Goal: Check status: Check status

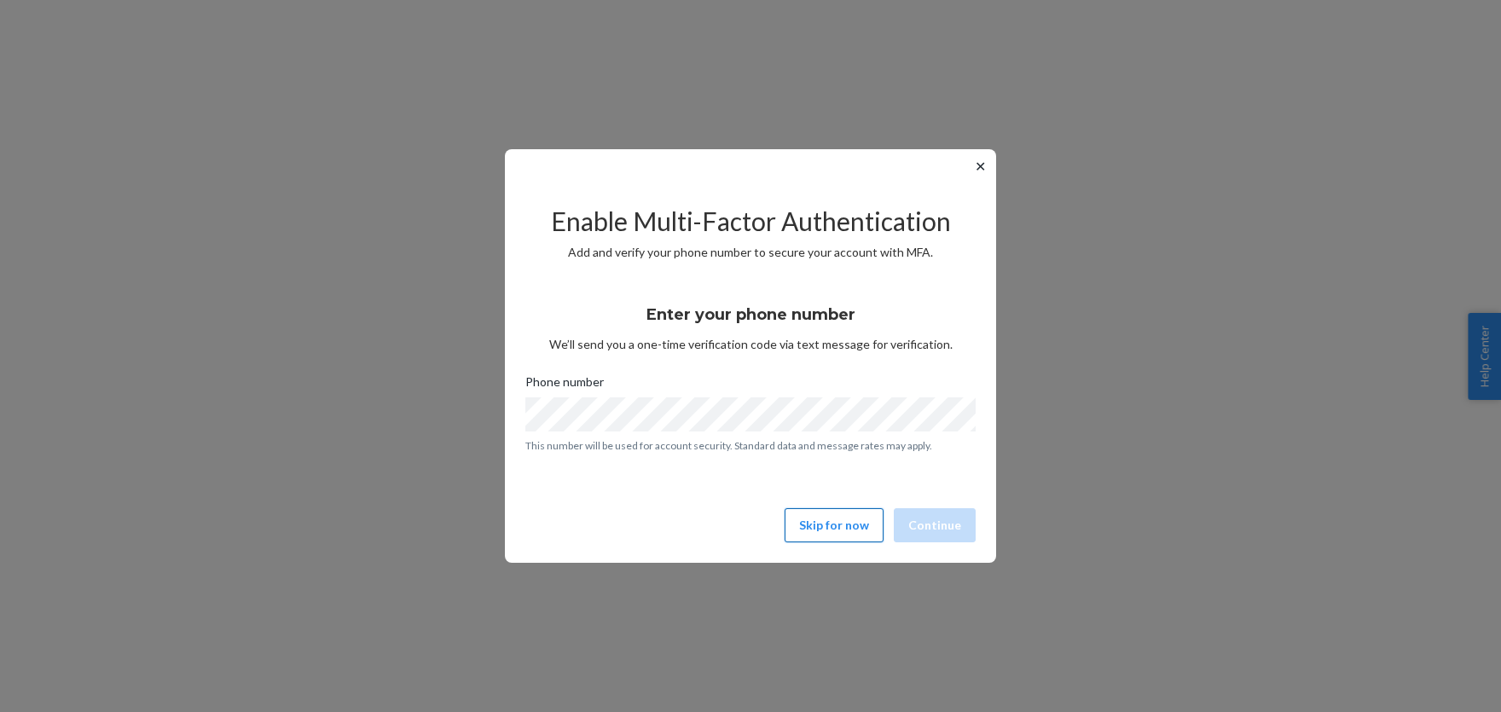
click at [844, 521] on button "Skip for now" at bounding box center [834, 525] width 99 height 34
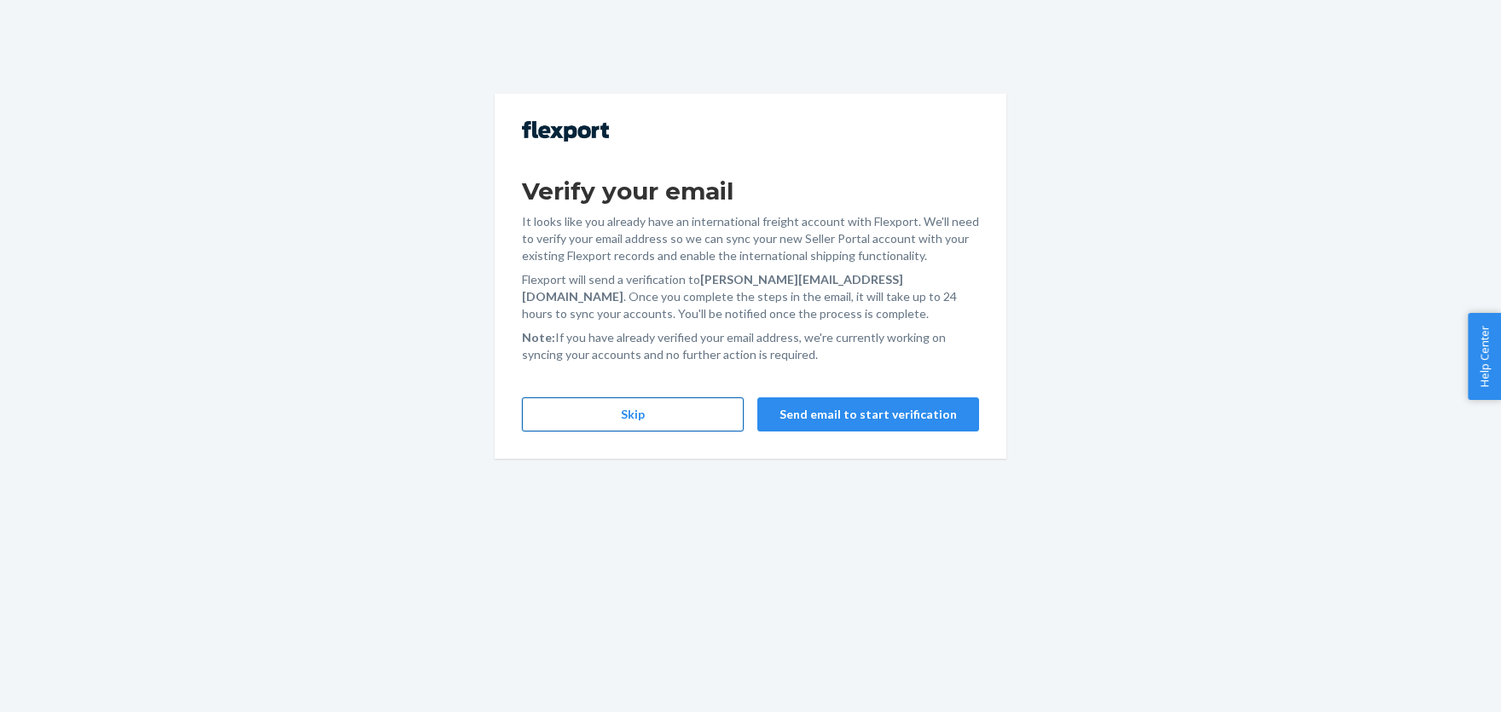
click at [585, 412] on button "Skip" at bounding box center [633, 414] width 222 height 34
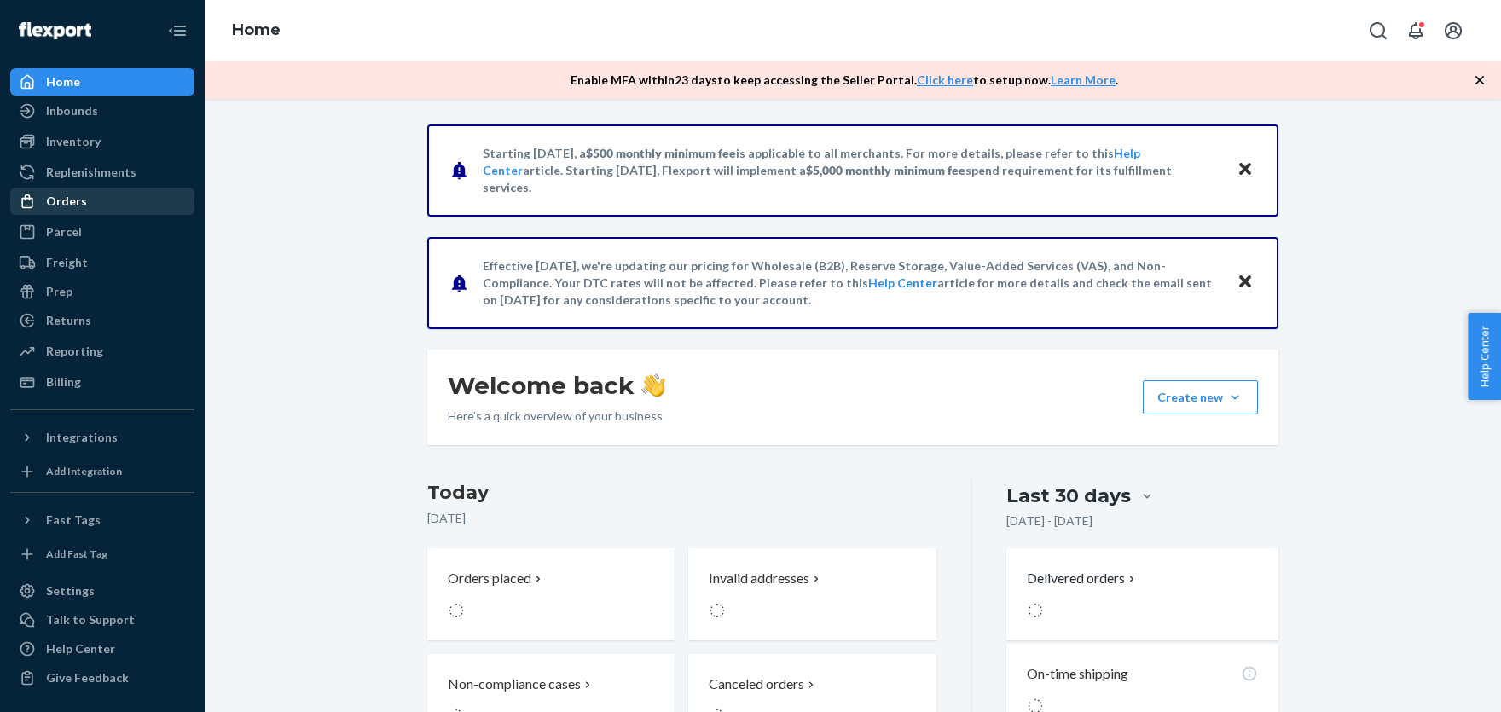
click at [74, 205] on div "Orders" at bounding box center [66, 201] width 41 height 17
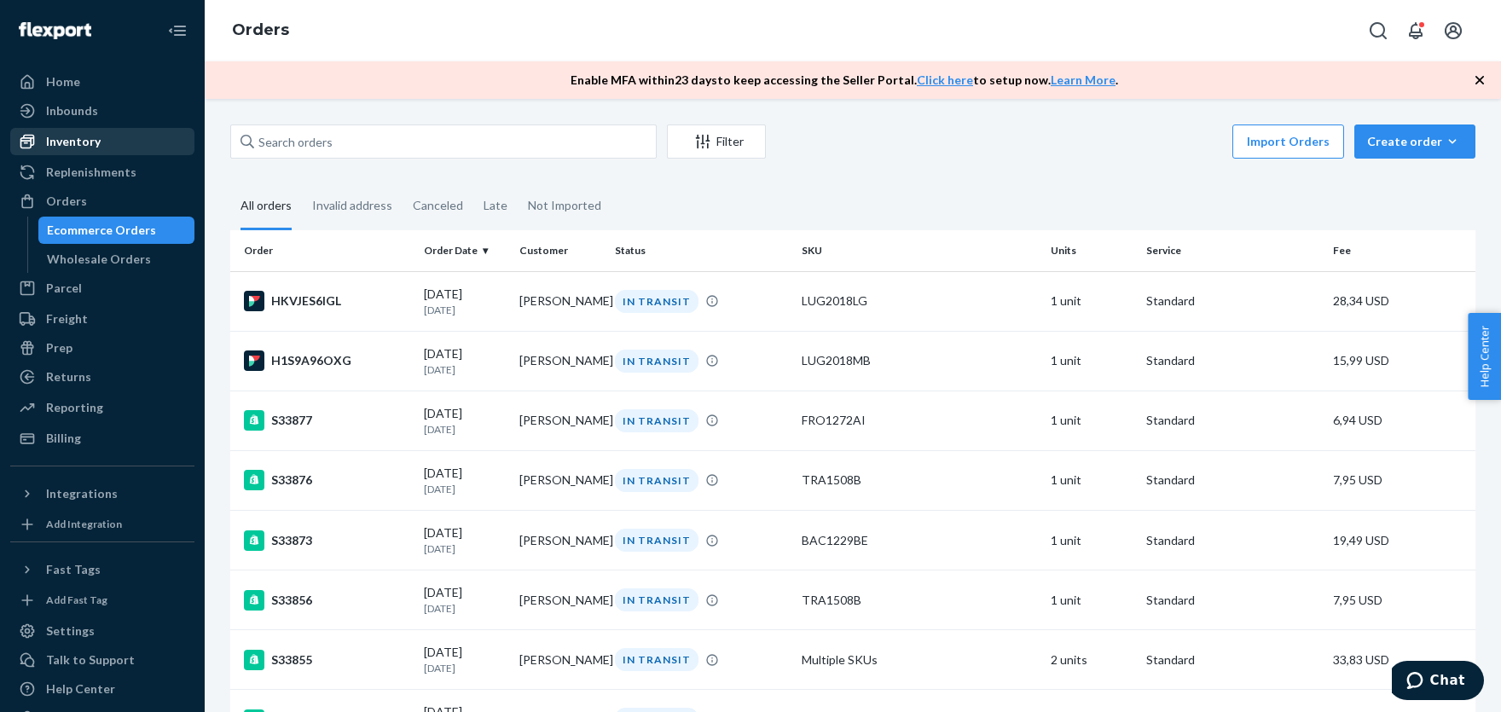
click at [77, 148] on div "Inventory" at bounding box center [73, 141] width 55 height 17
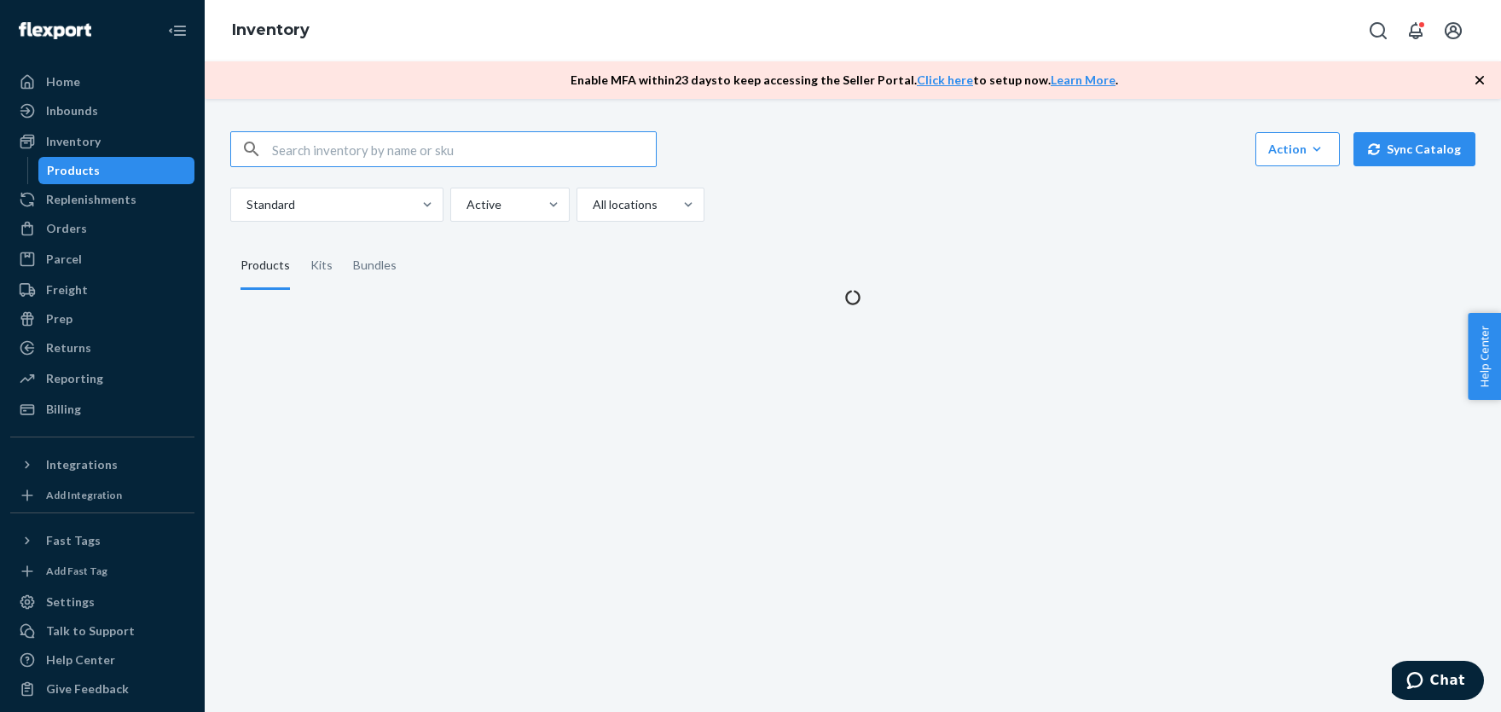
drag, startPoint x: 301, startPoint y: 146, endPoint x: 313, endPoint y: 143, distance: 12.2
click at [304, 145] on input "text" at bounding box center [464, 149] width 384 height 34
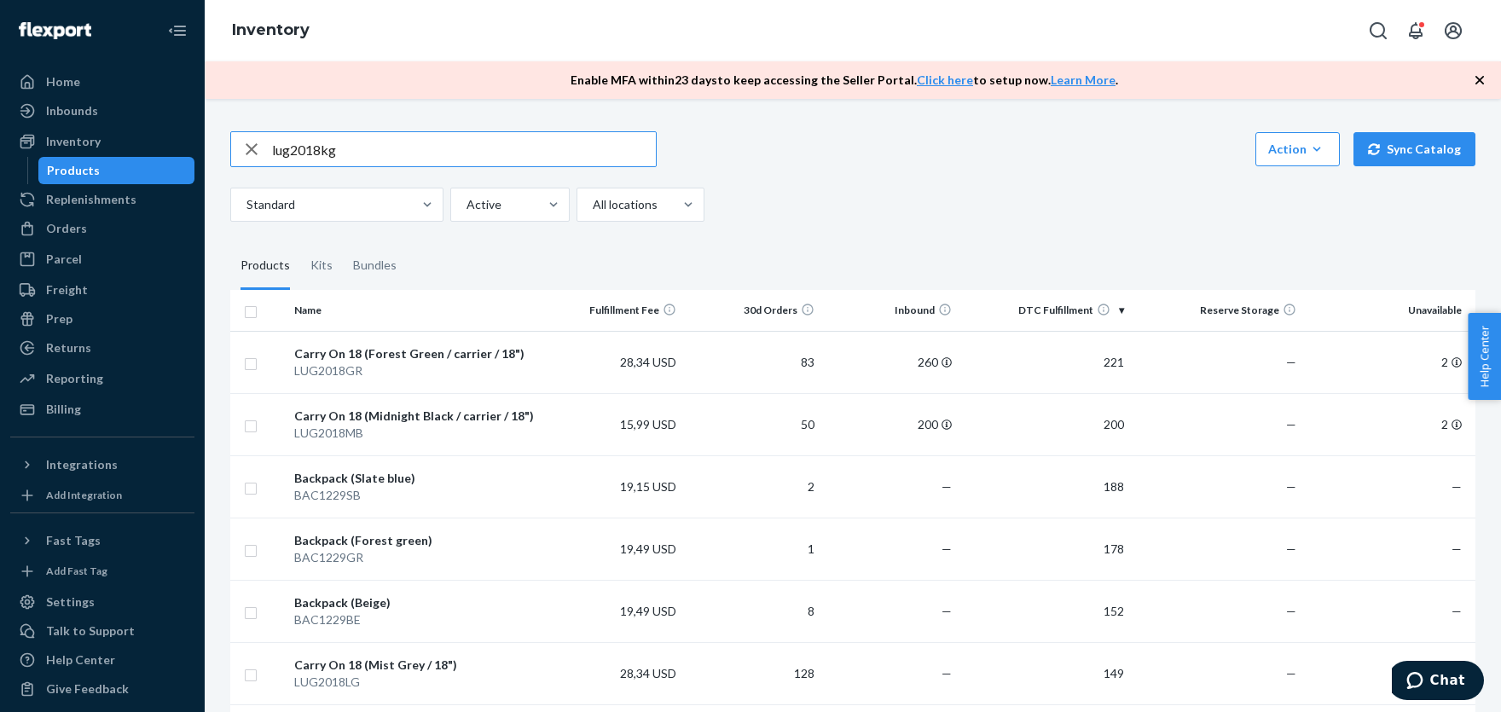
type input "lug2018kg"
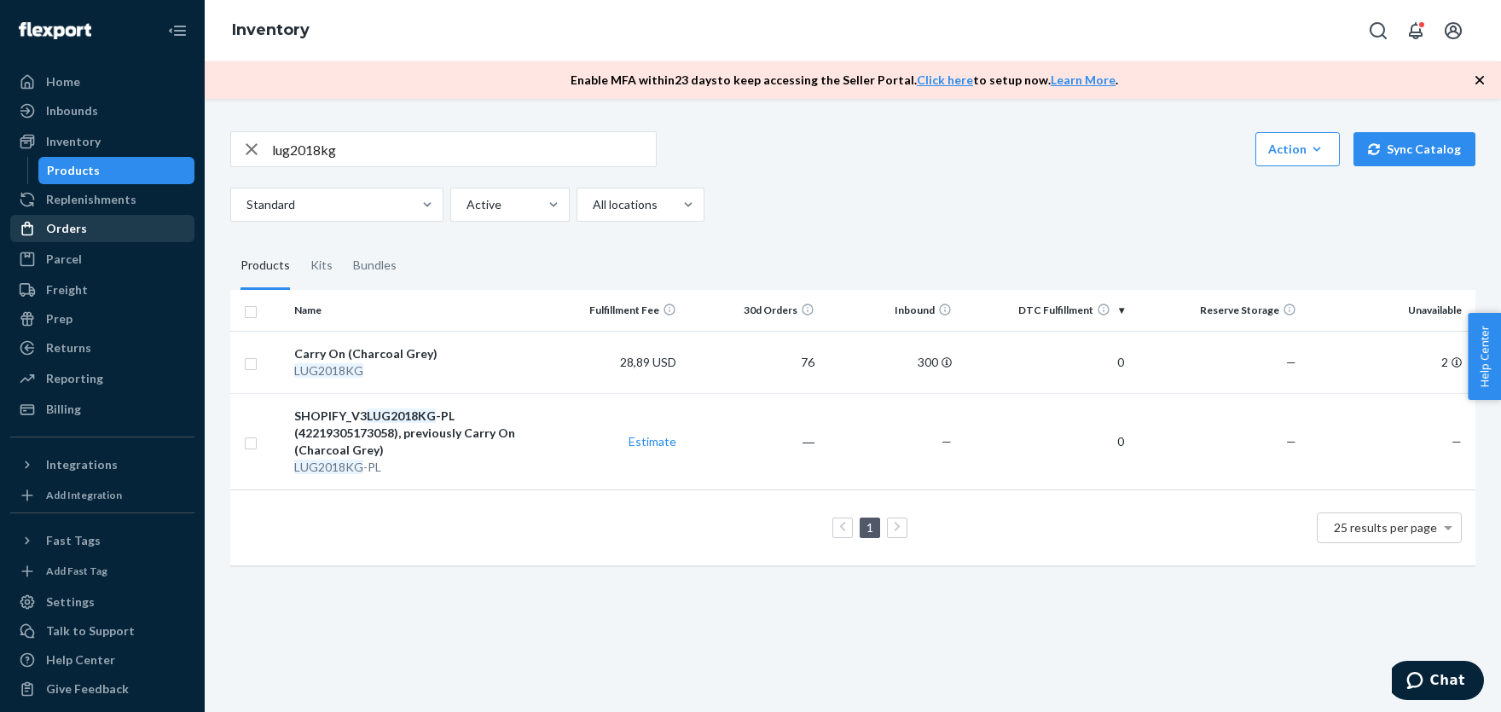
click at [89, 224] on div "Orders" at bounding box center [102, 229] width 181 height 24
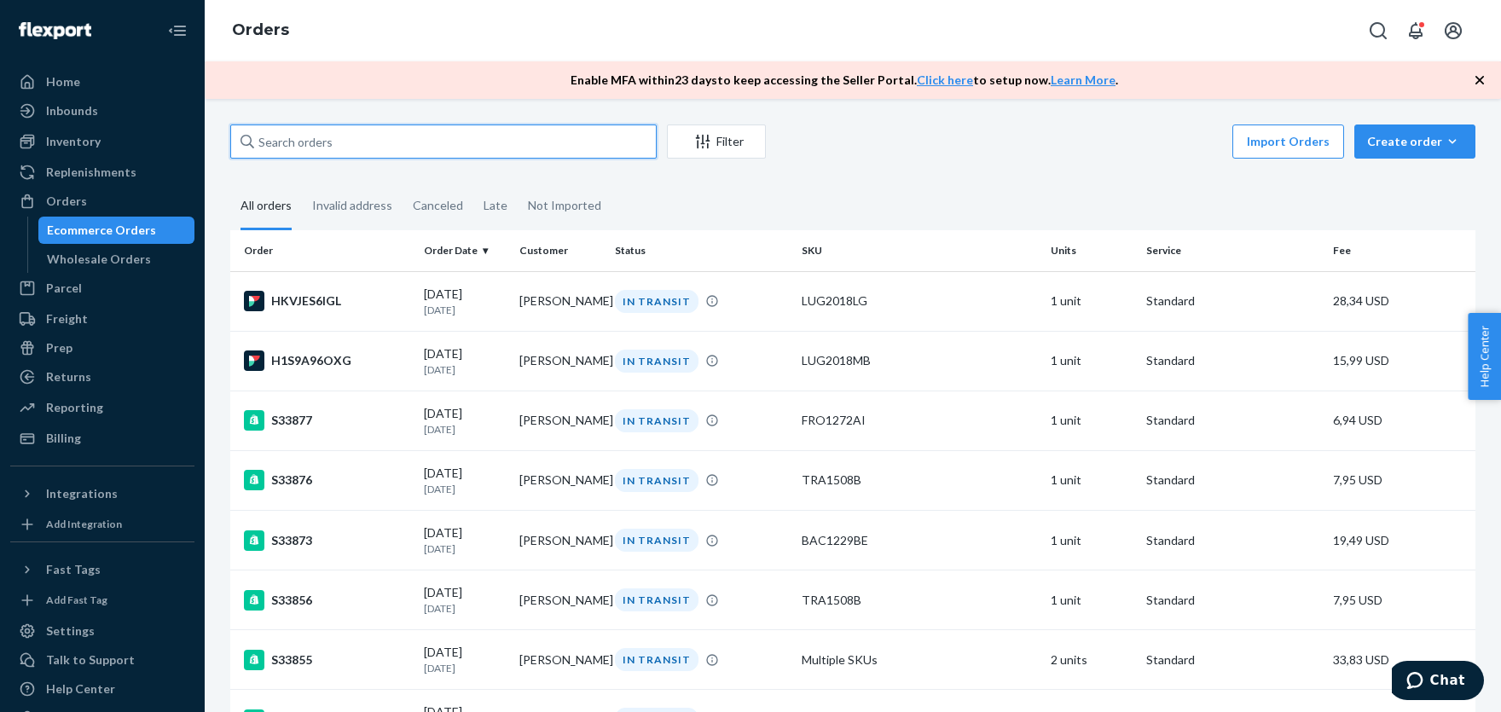
paste input "[PERSON_NAME]"
type input "[PERSON_NAME]"
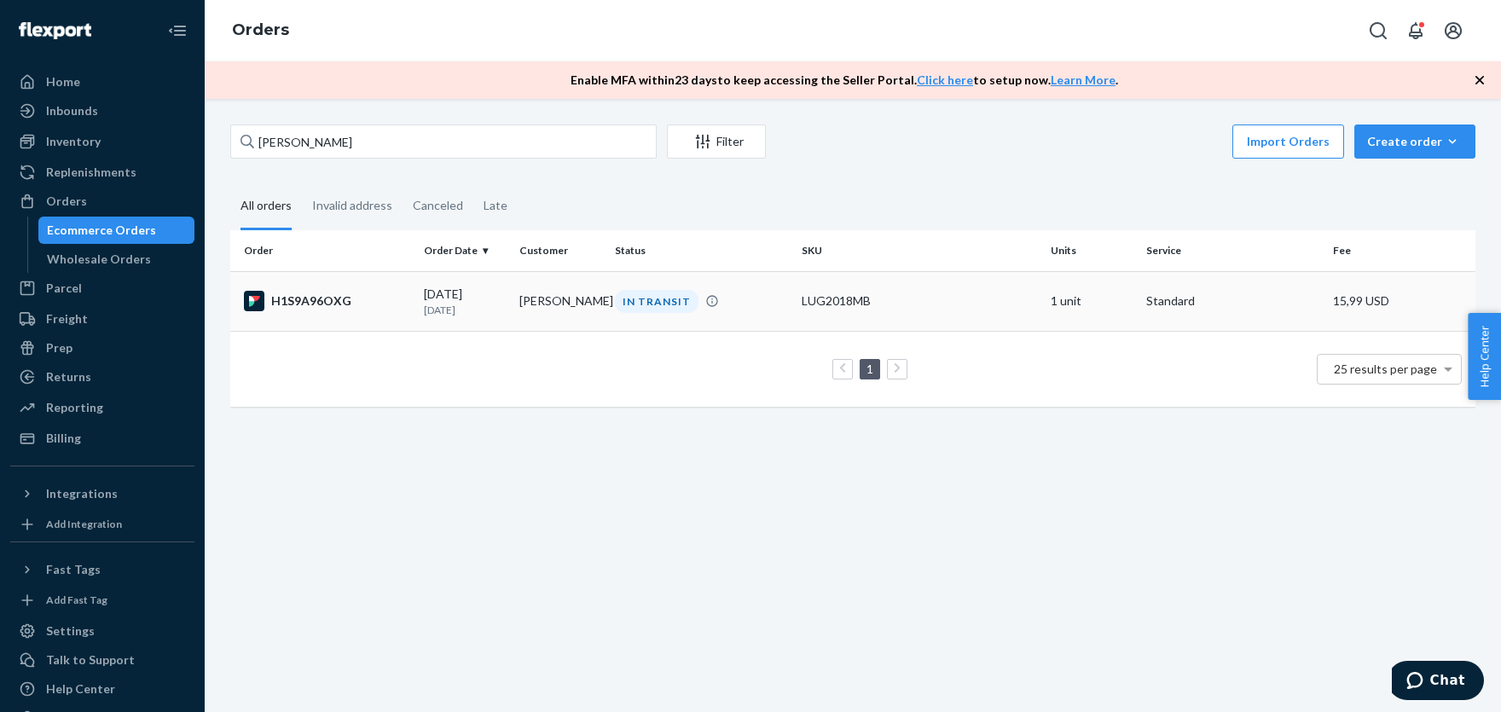
click at [890, 281] on td "LUG2018MB" at bounding box center [919, 301] width 249 height 60
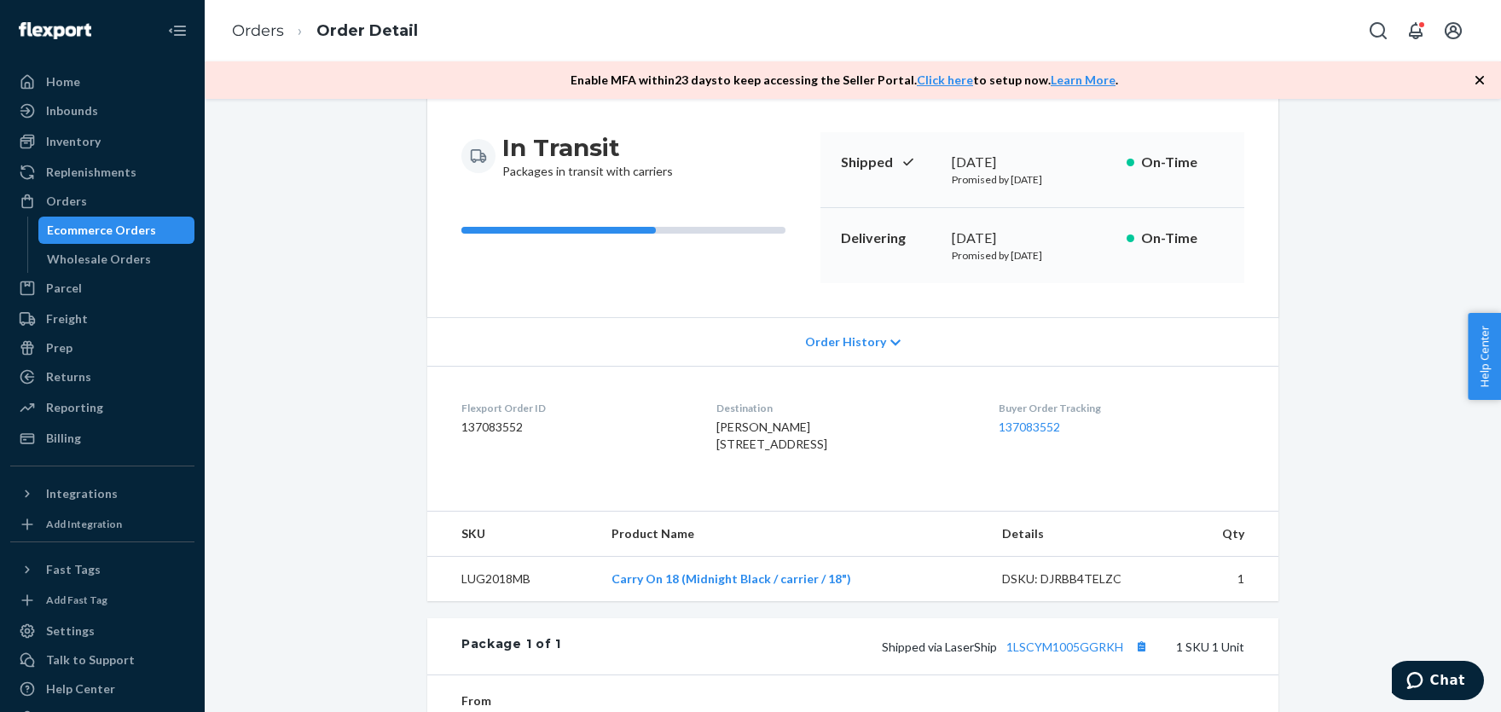
scroll to position [375, 0]
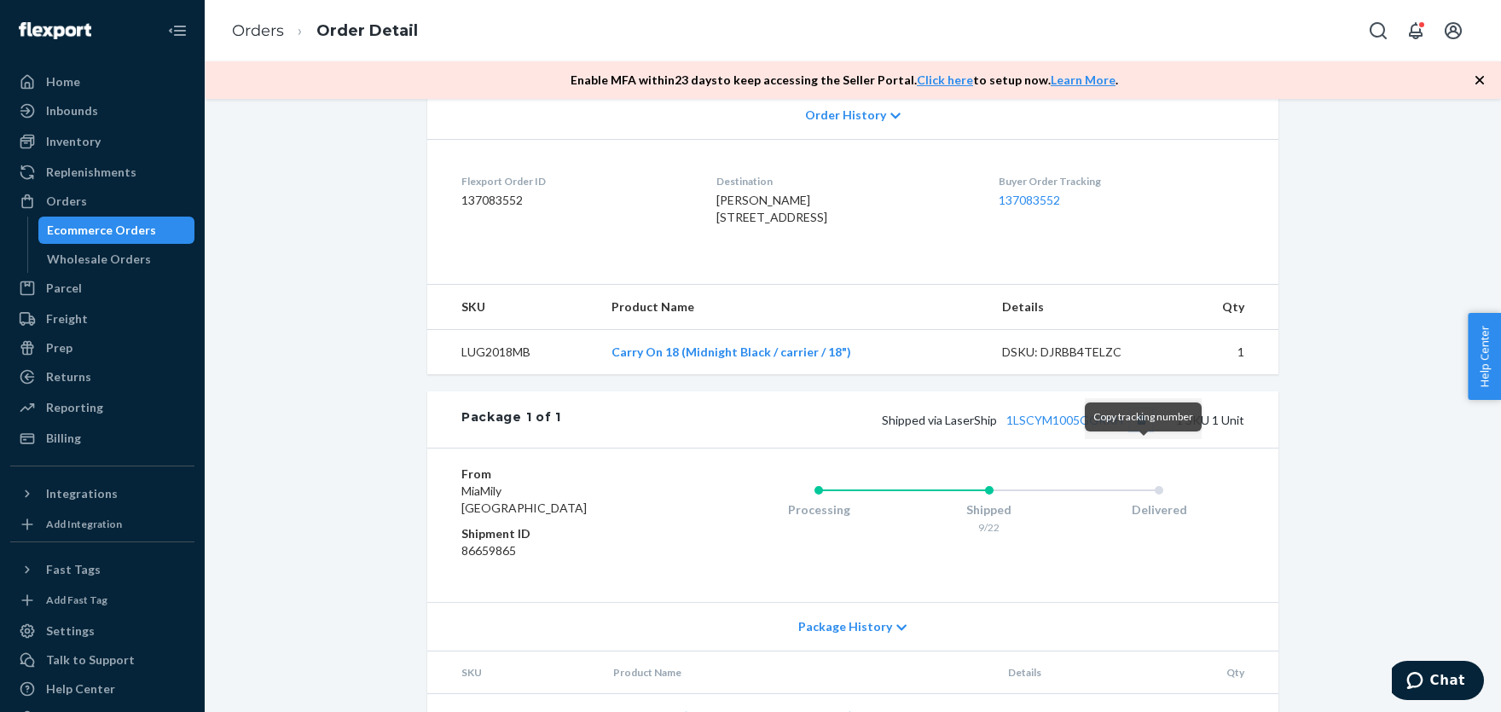
click at [1144, 431] on button "Copy tracking number" at bounding box center [1141, 420] width 22 height 22
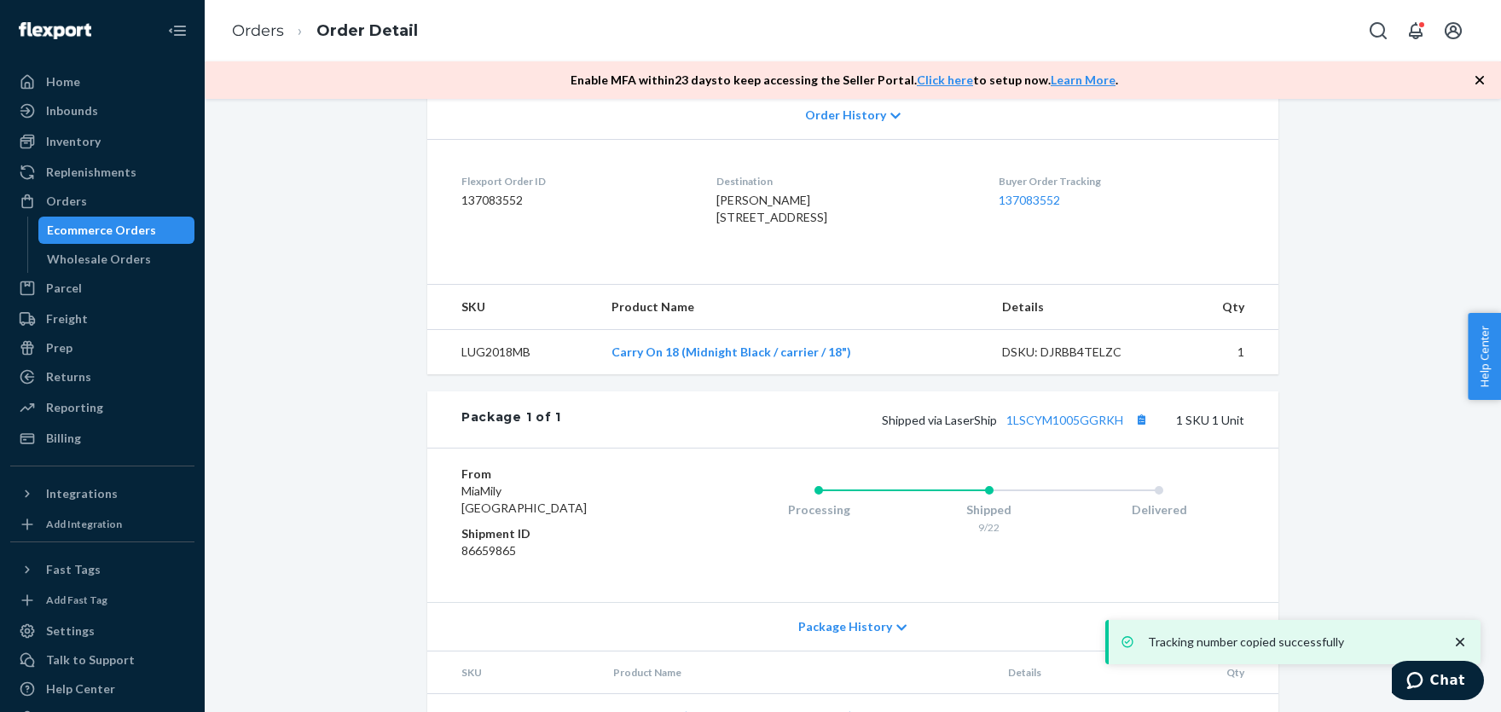
click at [974, 427] on span "Shipped via LaserShip 1LSCYM1005GGRKH" at bounding box center [1017, 420] width 270 height 15
copy span "LaserShip"
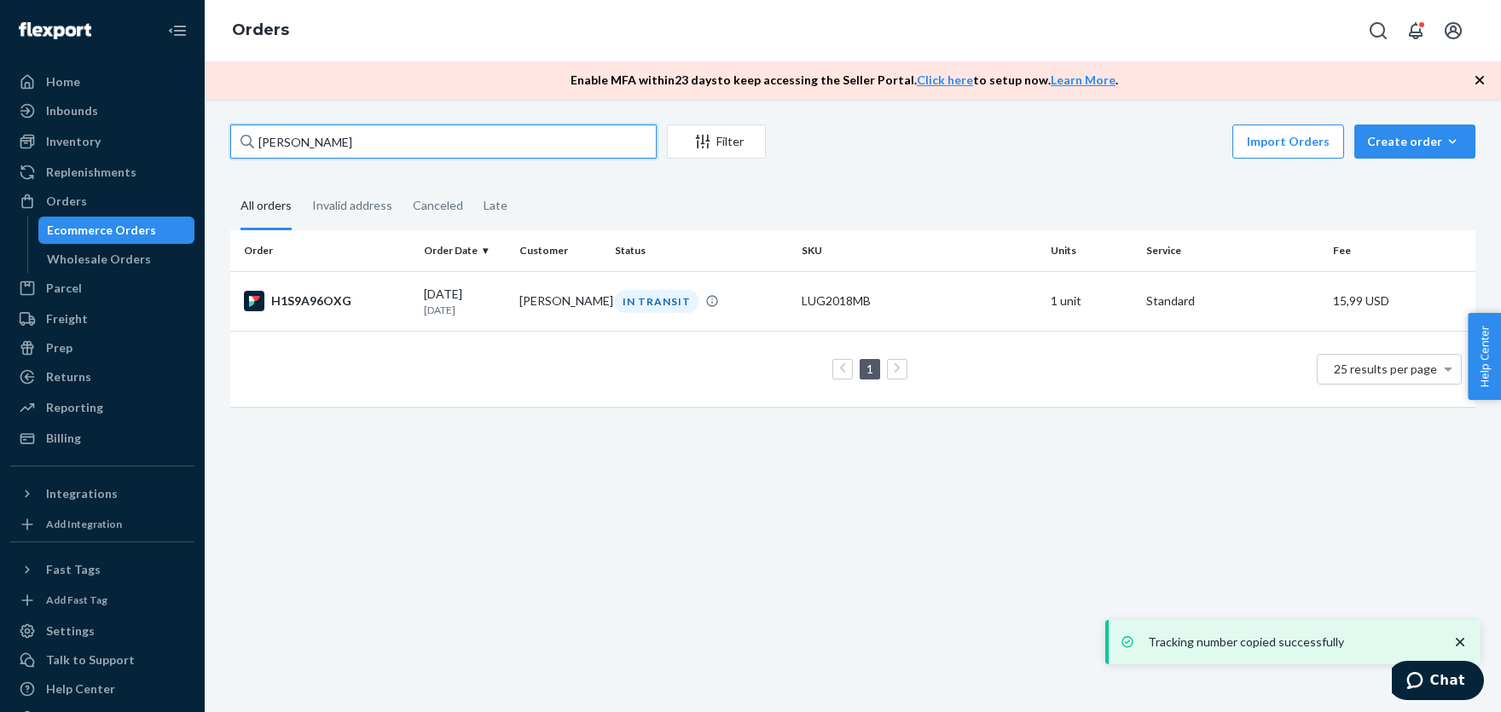
click at [429, 142] on input "[PERSON_NAME]" at bounding box center [443, 142] width 426 height 34
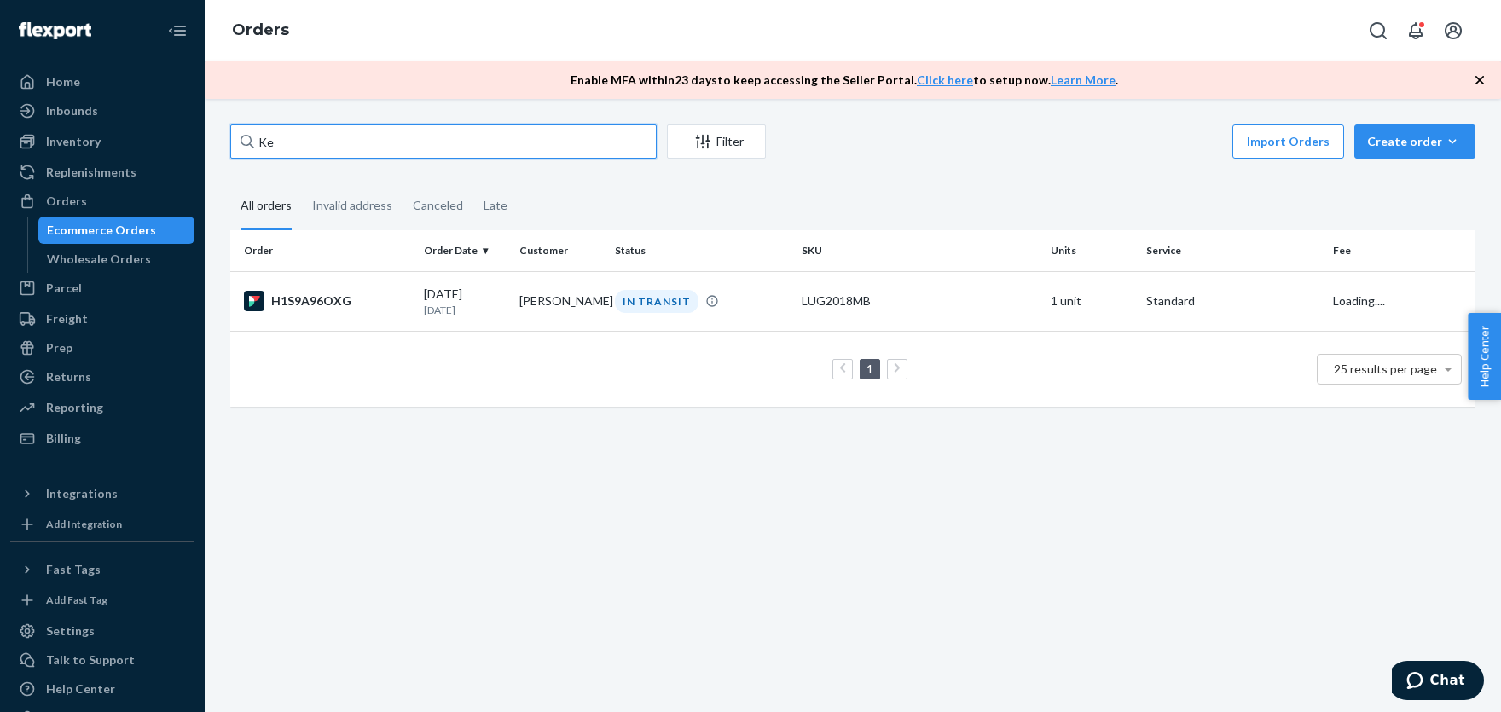
type input "K"
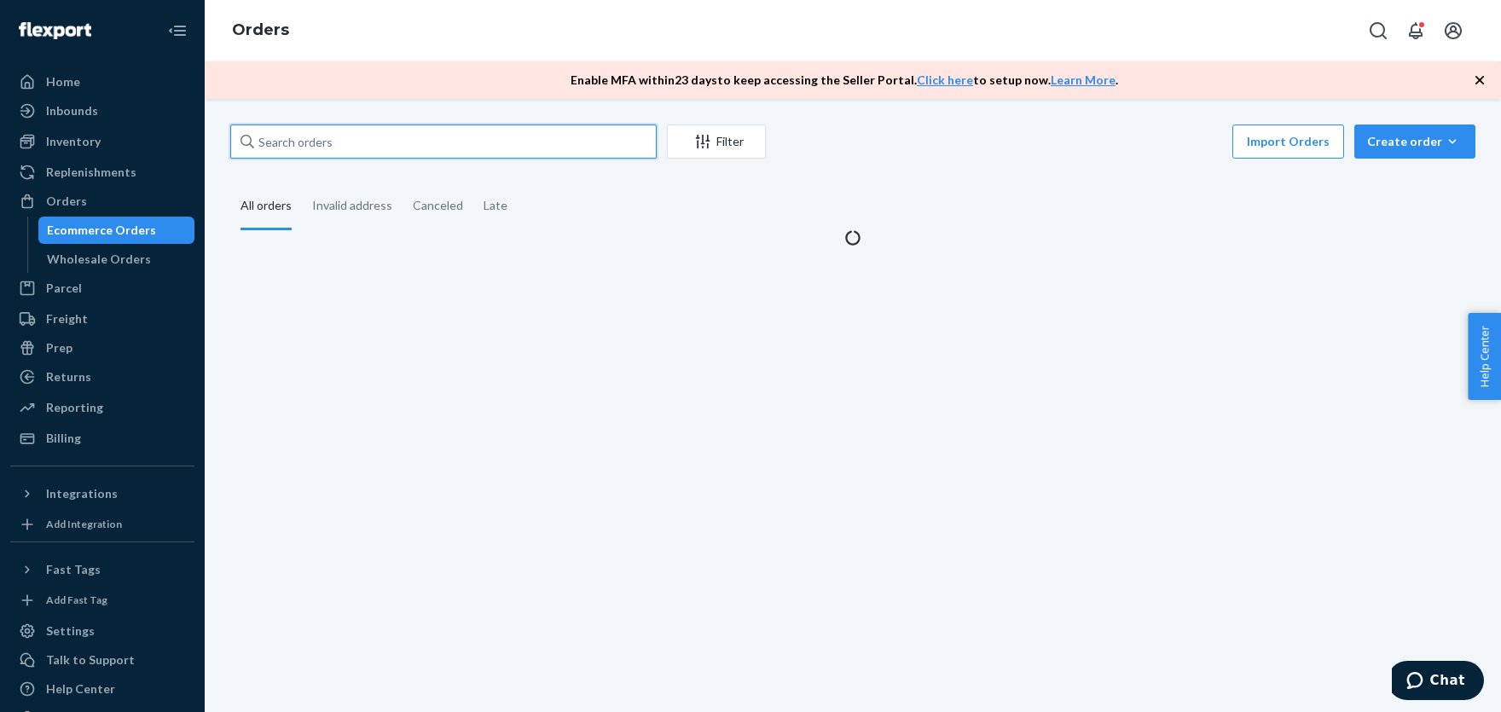
paste input "[PERSON_NAME]"
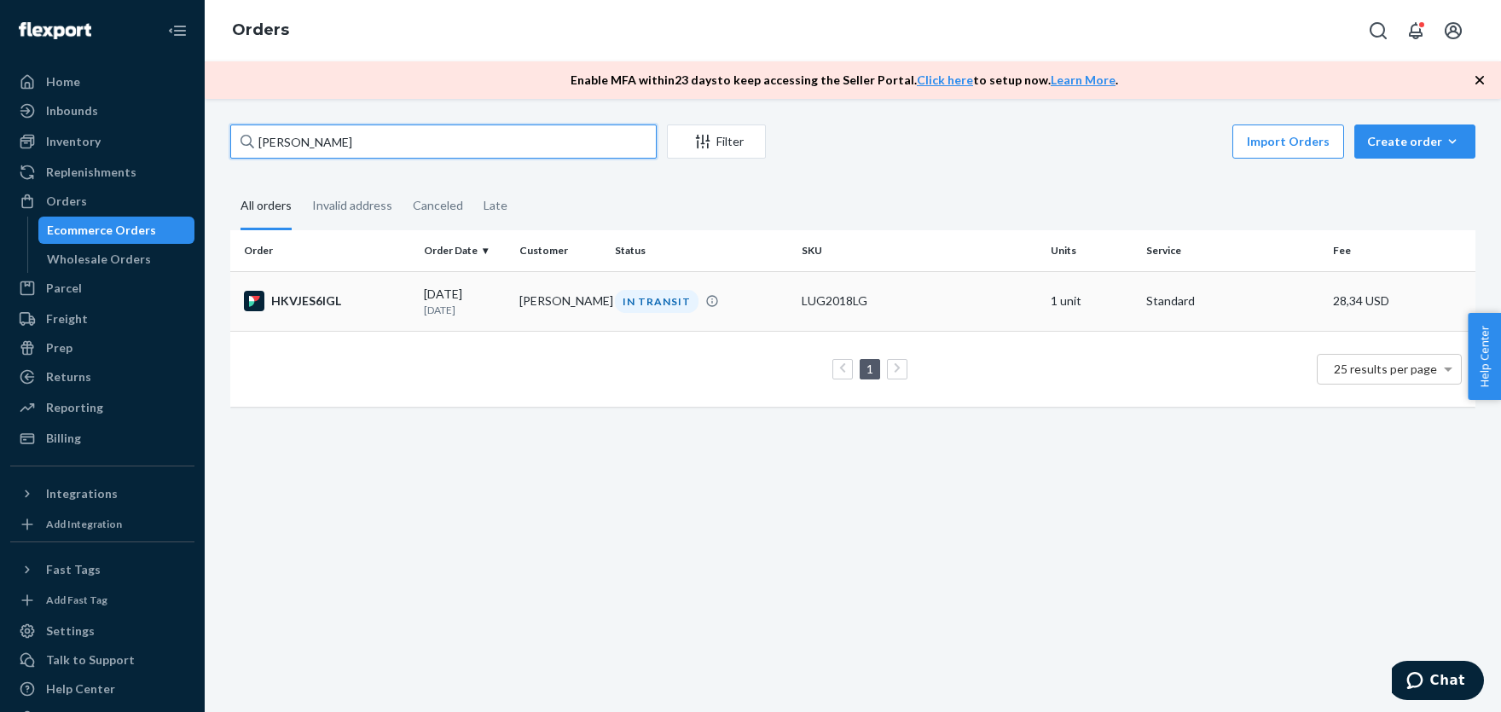
type input "[PERSON_NAME]"
click at [867, 297] on div "LUG2018LG" at bounding box center [919, 301] width 235 height 17
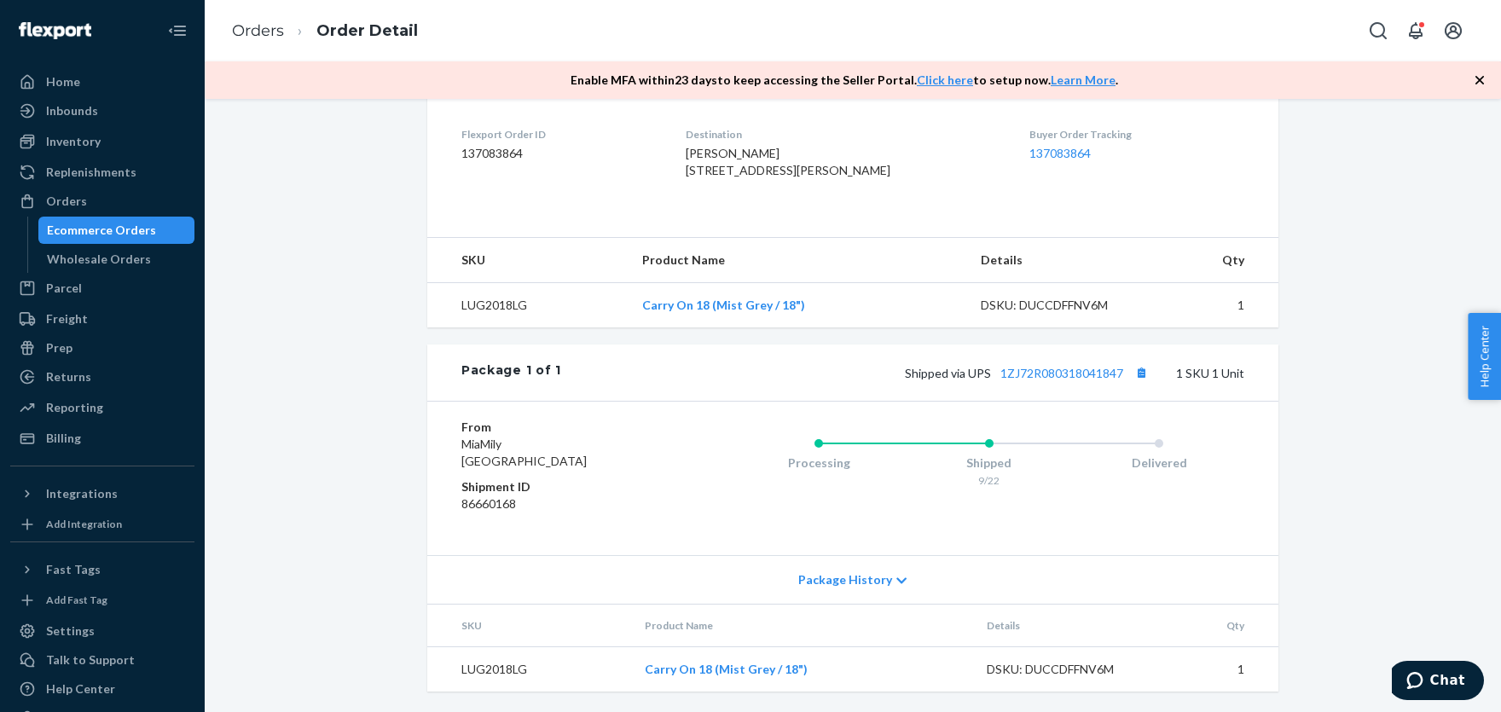
scroll to position [455, 0]
click at [1146, 372] on button "Copy tracking number" at bounding box center [1141, 373] width 22 height 22
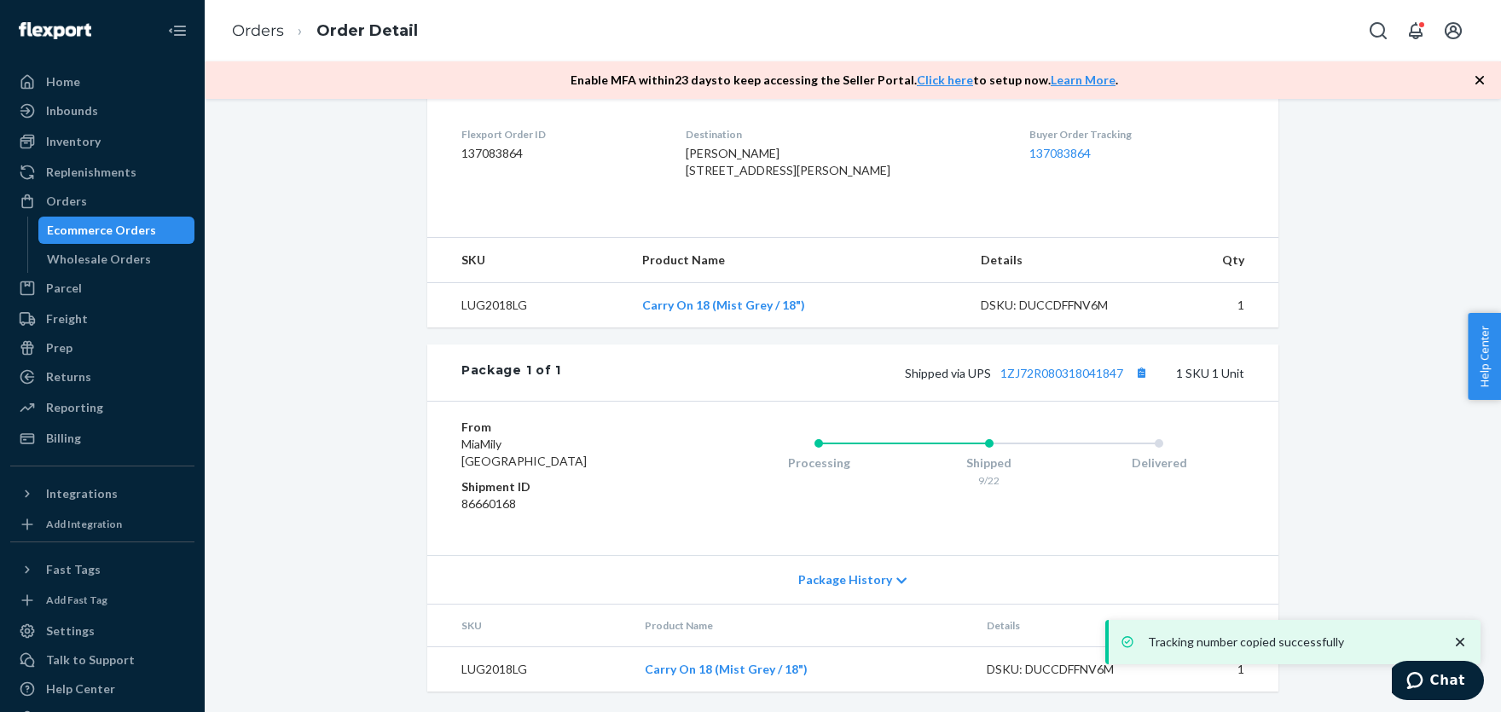
click at [985, 371] on span "Shipped via UPS 1ZJ72R080318041847" at bounding box center [1028, 373] width 247 height 15
click at [984, 371] on span "Shipped via UPS 1ZJ72R080318041847" at bounding box center [1028, 373] width 247 height 15
copy span "UPS"
